Goal: Task Accomplishment & Management: Complete application form

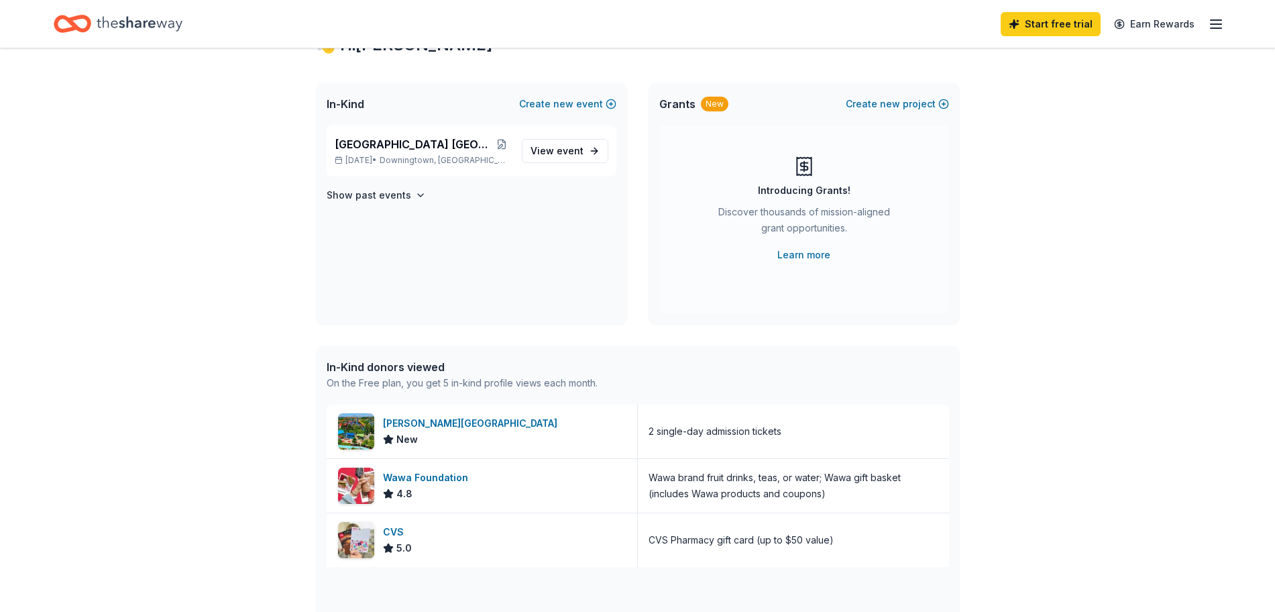
scroll to position [61, 0]
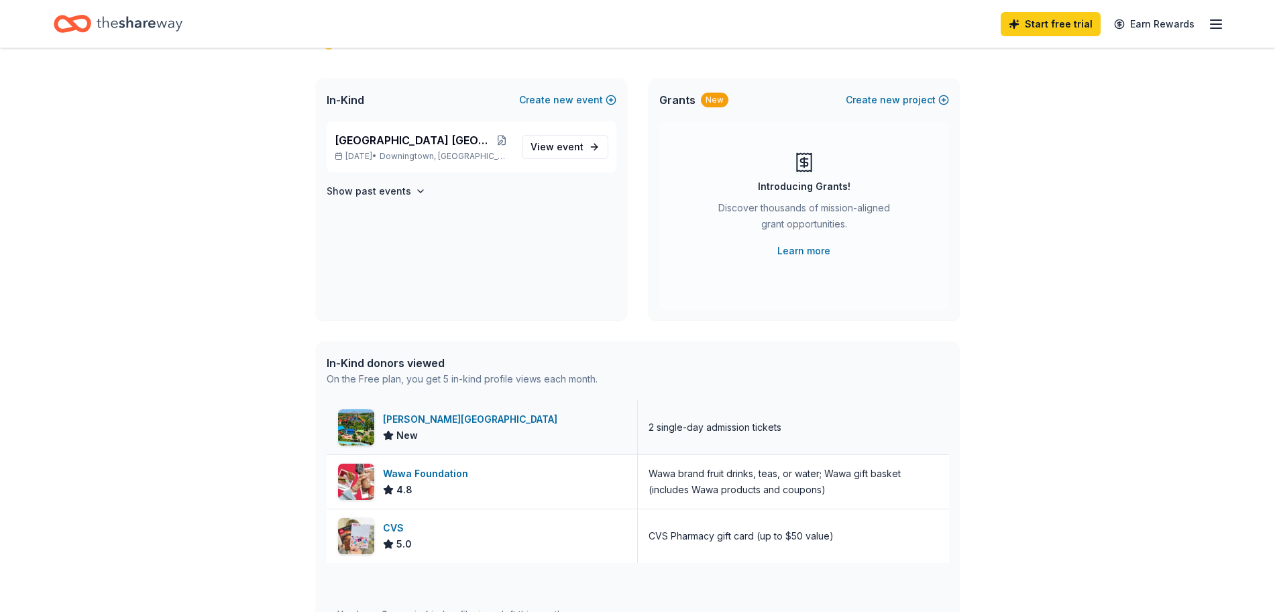
click at [424, 424] on div "[PERSON_NAME][GEOGRAPHIC_DATA]" at bounding box center [473, 419] width 180 height 16
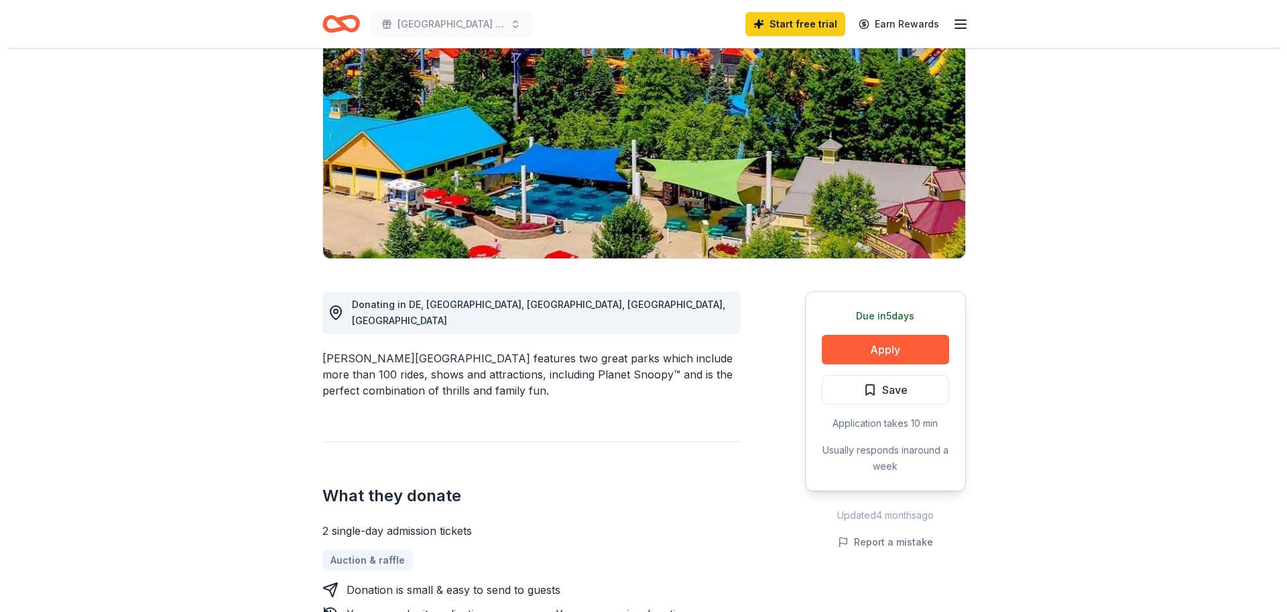
scroll to position [219, 0]
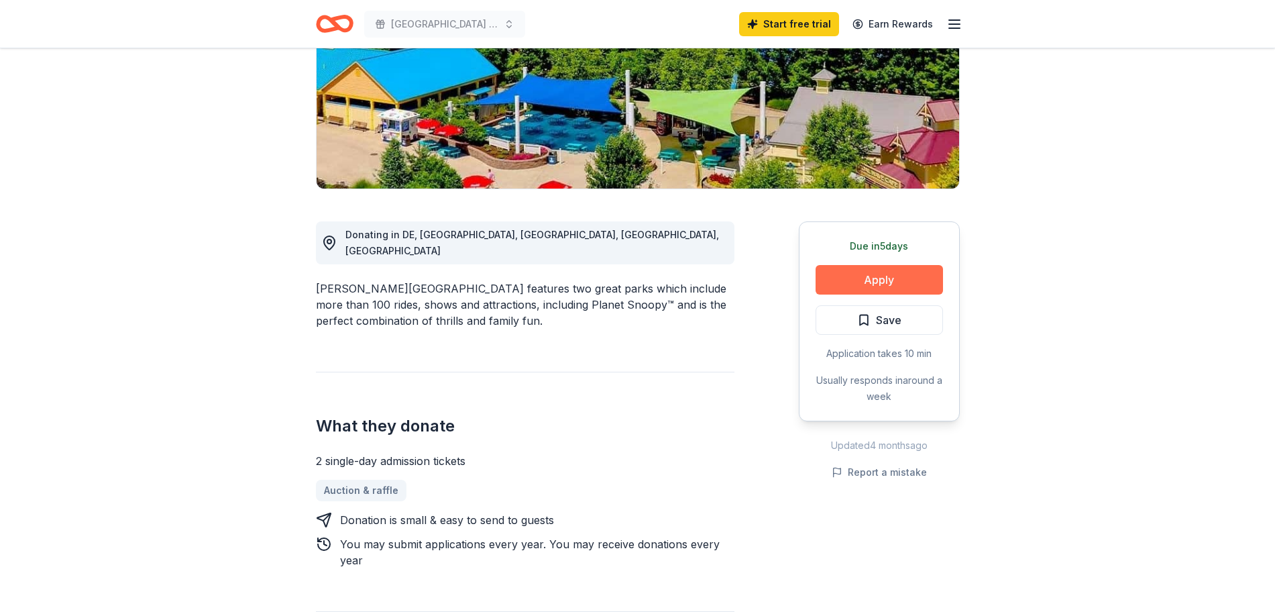
click at [872, 282] on button "Apply" at bounding box center [878, 280] width 127 height 30
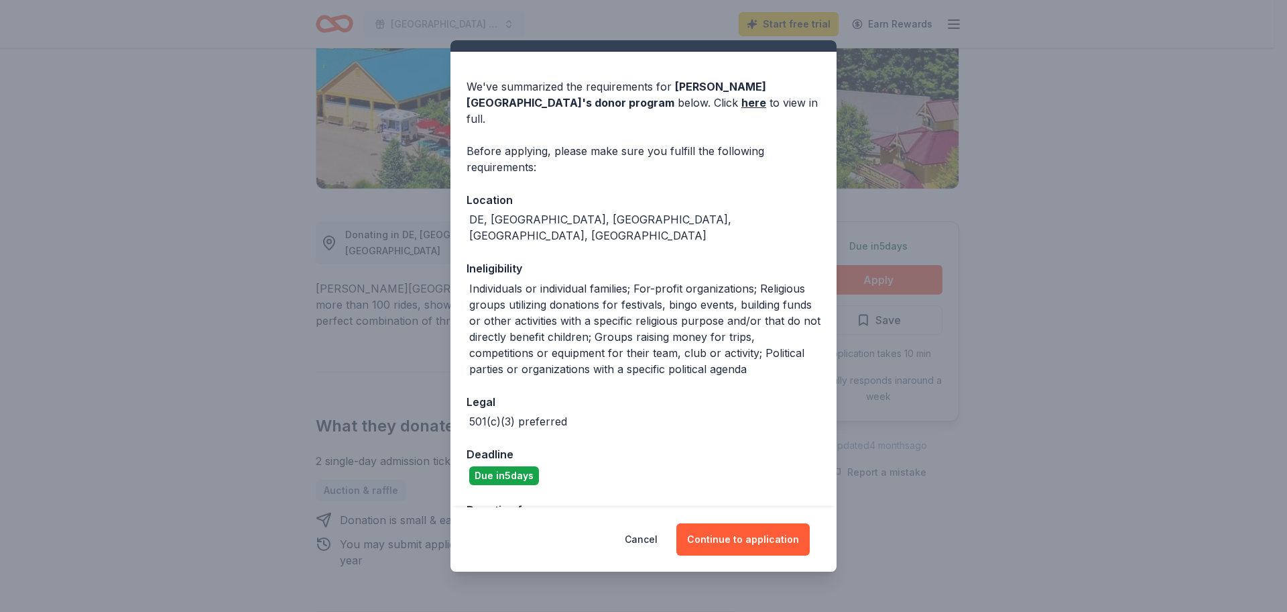
scroll to position [93, 0]
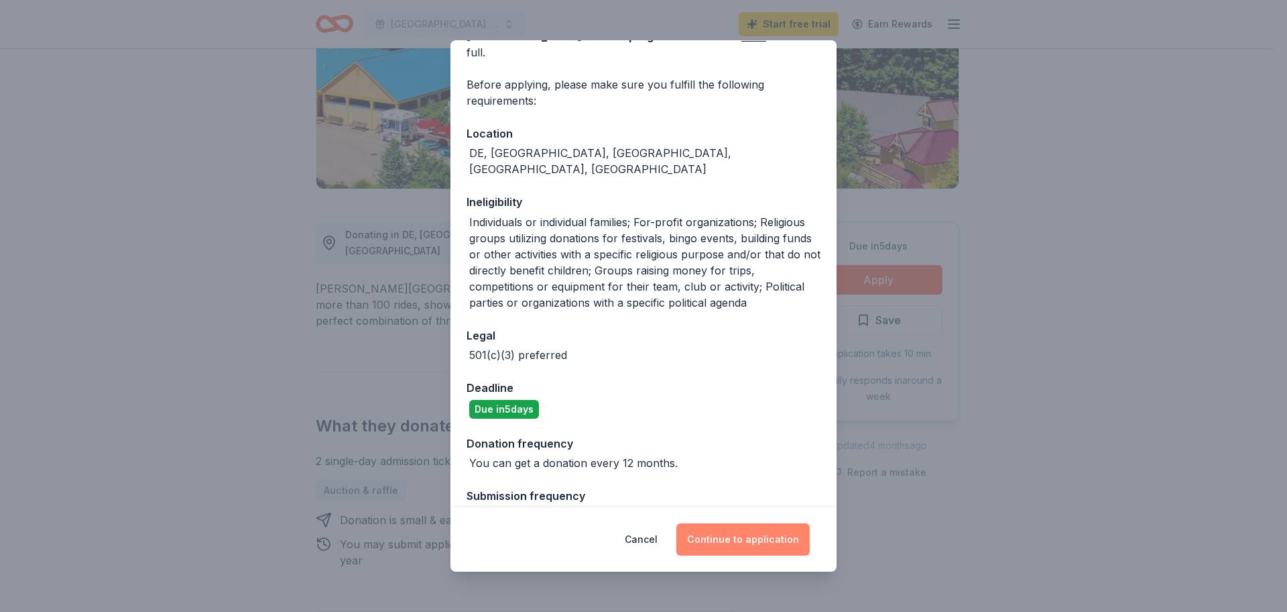
click at [755, 534] on button "Continue to application" at bounding box center [743, 539] width 133 height 32
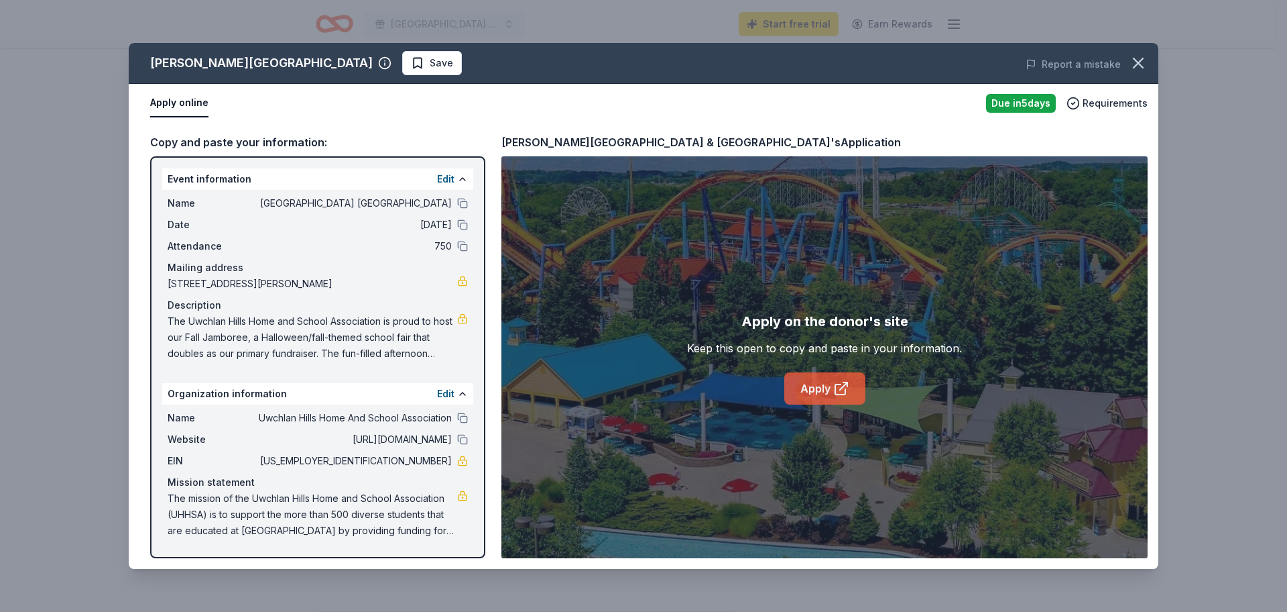
click at [818, 388] on link "Apply" at bounding box center [825, 388] width 81 height 32
